Goal: Task Accomplishment & Management: Use online tool/utility

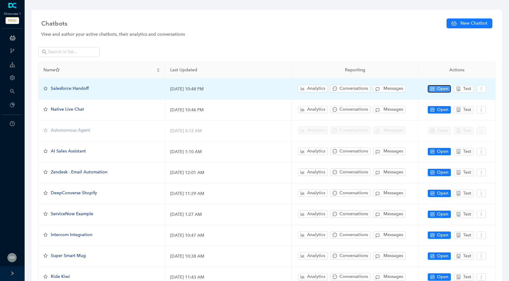
click at [442, 91] on span "Open" at bounding box center [442, 89] width 11 height 7
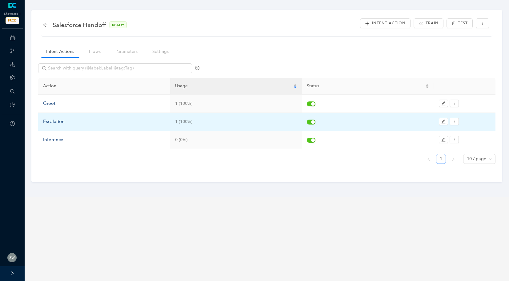
click at [51, 120] on div "Escalation" at bounding box center [104, 121] width 122 height 7
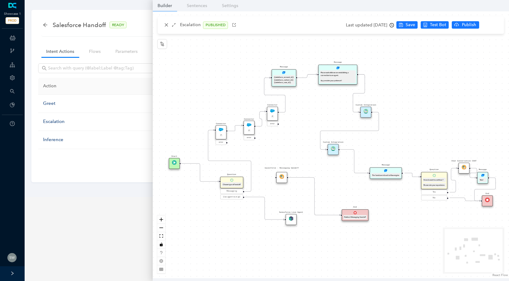
click at [335, 151] on img at bounding box center [333, 148] width 5 height 5
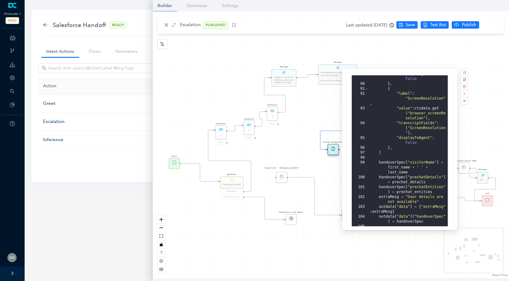
scroll to position [144, 0]
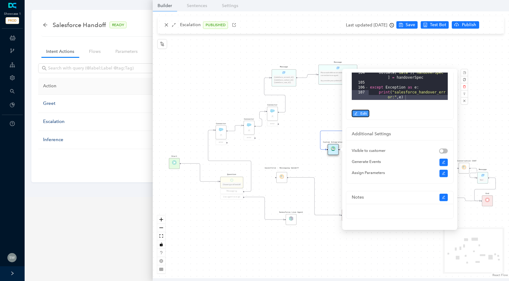
click at [362, 115] on span "Edit" at bounding box center [363, 114] width 6 height 6
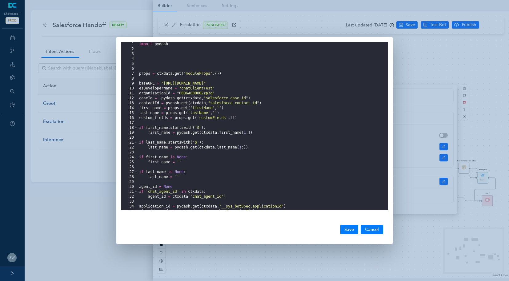
click at [459, 63] on div "1 2 3 4 5 6 7 8 9 10 11 12 13 14 15 16 17 18 19 20 21 22 23 24 25 26 27 28 29 3…" at bounding box center [254, 140] width 509 height 281
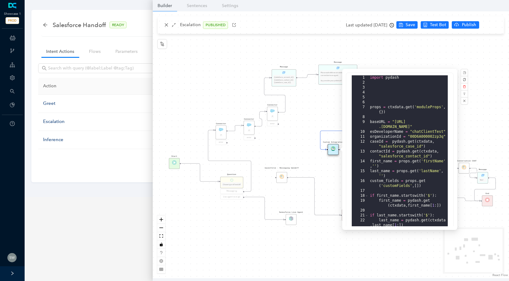
click at [459, 63] on div "Message Please wait while we are establishing a connection to an agent. Appreci…" at bounding box center [331, 144] width 356 height 267
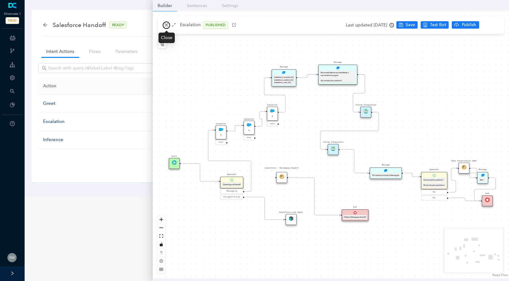
click at [165, 27] on button "button" at bounding box center [166, 25] width 7 height 7
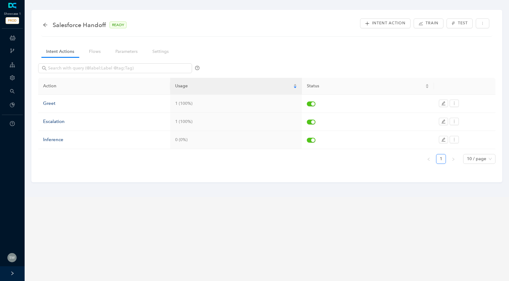
click at [48, 25] on div "Salesforce Handoff READY" at bounding box center [88, 25] width 90 height 10
click at [41, 25] on div "Salesforce Handoff READY Intent Action Train Test" at bounding box center [266, 26] width 451 height 19
click at [43, 24] on icon "arrow-left" at bounding box center [45, 24] width 5 height 5
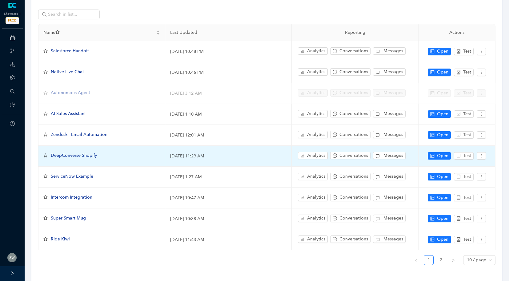
scroll to position [52, 0]
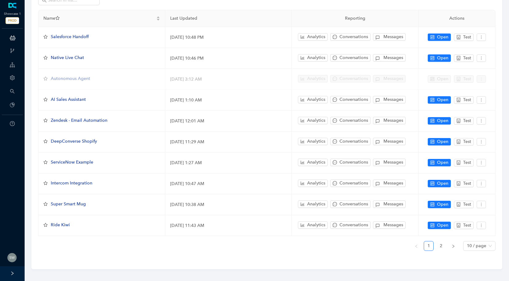
click at [437, 242] on link "2" at bounding box center [440, 246] width 9 height 9
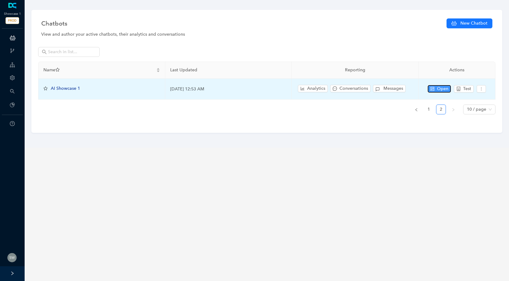
click at [438, 88] on span "Open" at bounding box center [442, 89] width 11 height 7
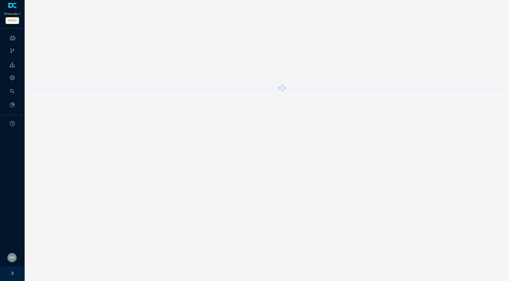
click at [438, 88] on div at bounding box center [267, 87] width 484 height 7
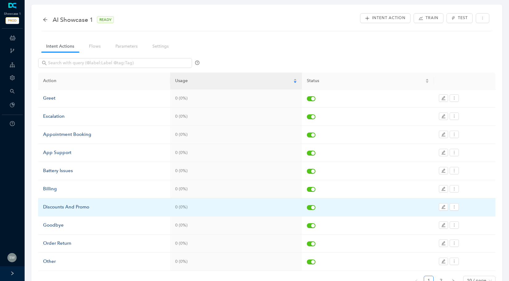
scroll to position [5, 0]
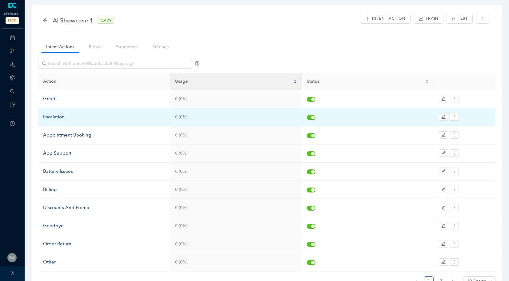
click at [66, 116] on div "Escalation" at bounding box center [104, 117] width 122 height 7
